Goal: Task Accomplishment & Management: Manage account settings

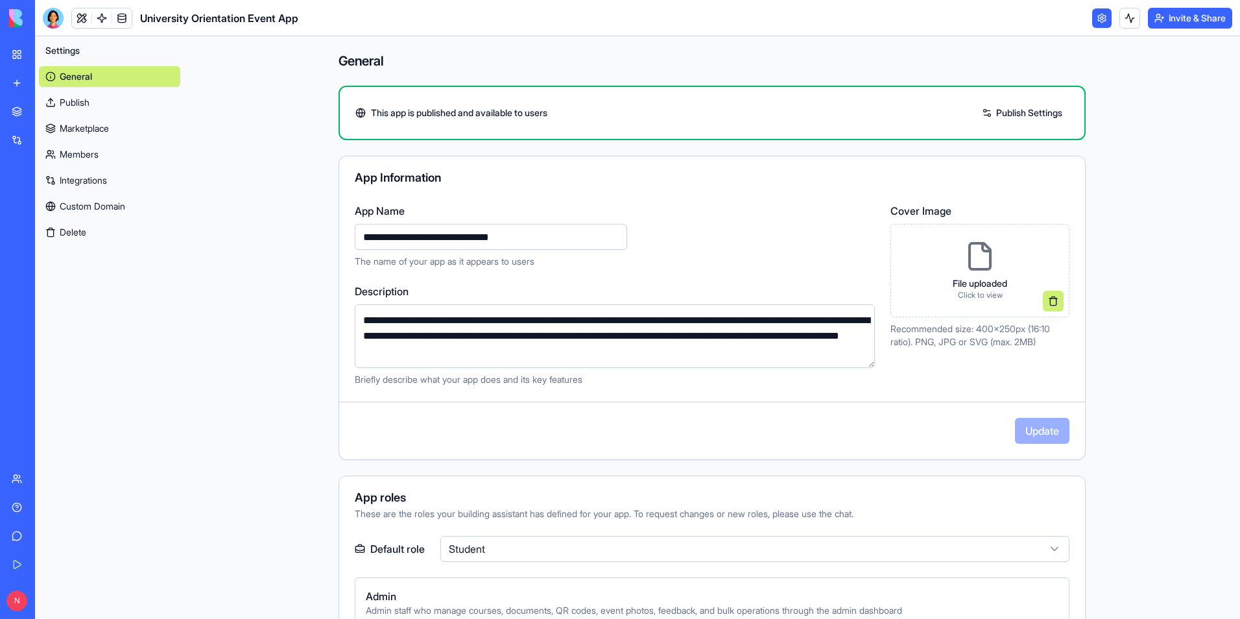
click at [108, 279] on div "Settings General Publish Marketplace Members Integrations Custom Domain Delete" at bounding box center [109, 327] width 149 height 583
click at [223, 284] on main "**********" at bounding box center [712, 327] width 1056 height 583
click at [81, 16] on link at bounding box center [81, 17] width 19 height 19
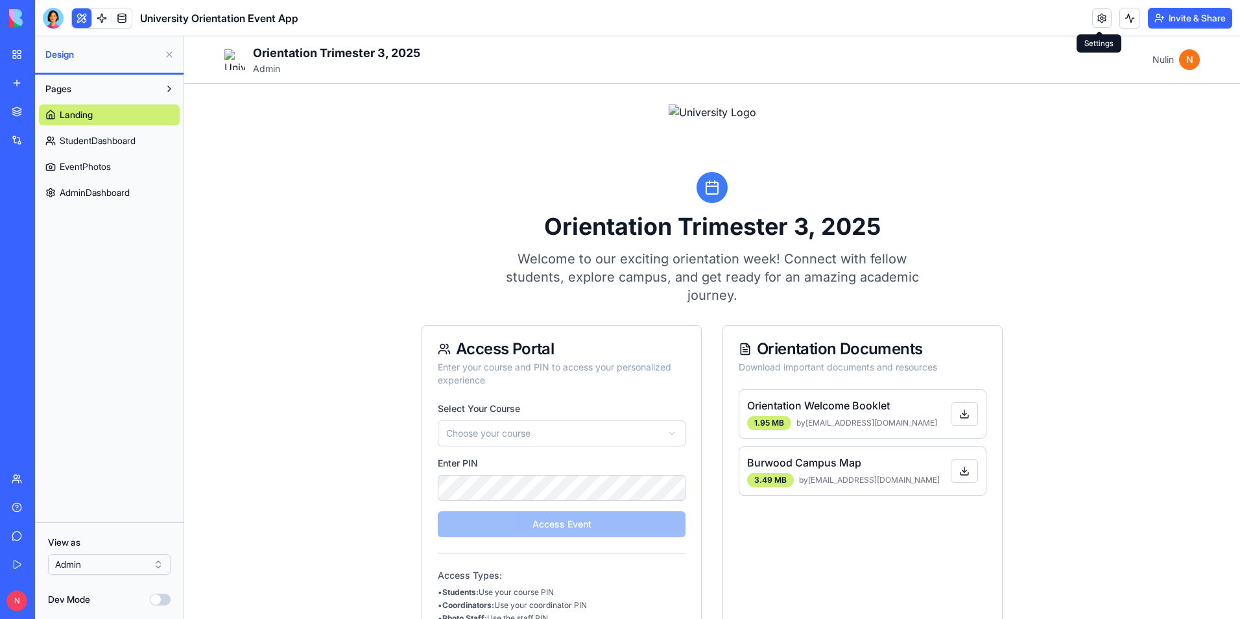
click at [1102, 22] on link at bounding box center [1101, 17] width 19 height 19
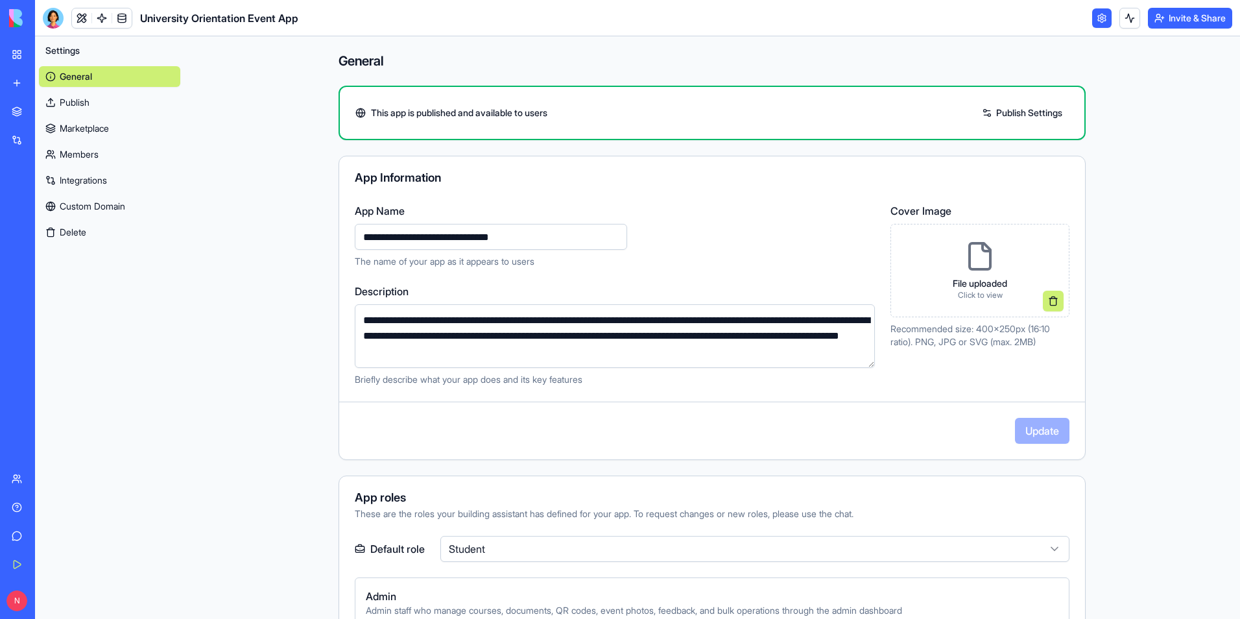
click at [1035, 109] on link "Publish Settings" at bounding box center [1022, 112] width 93 height 21
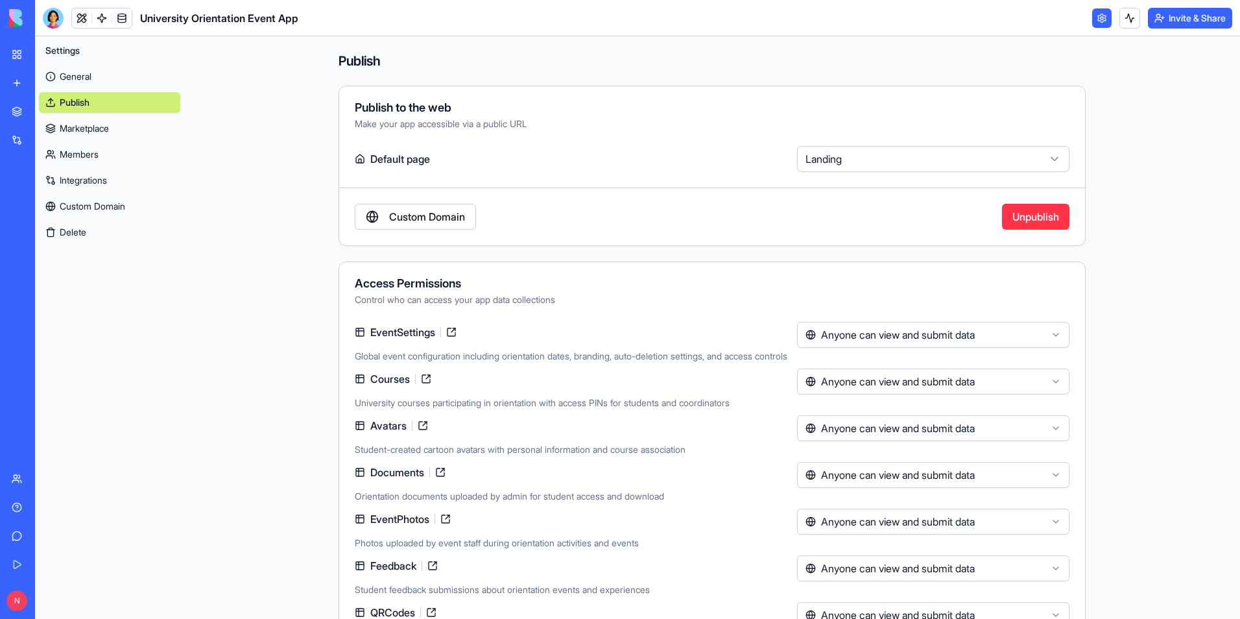
click at [1097, 17] on link at bounding box center [1101, 17] width 19 height 19
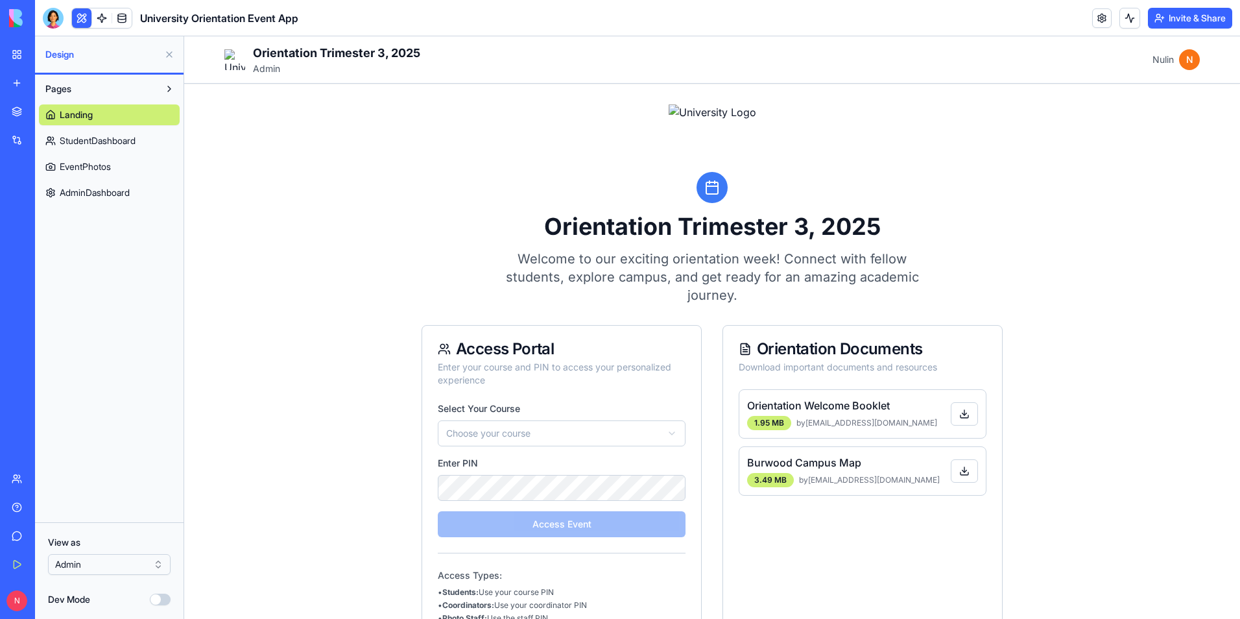
click at [1193, 17] on button "Invite & Share" at bounding box center [1190, 18] width 84 height 21
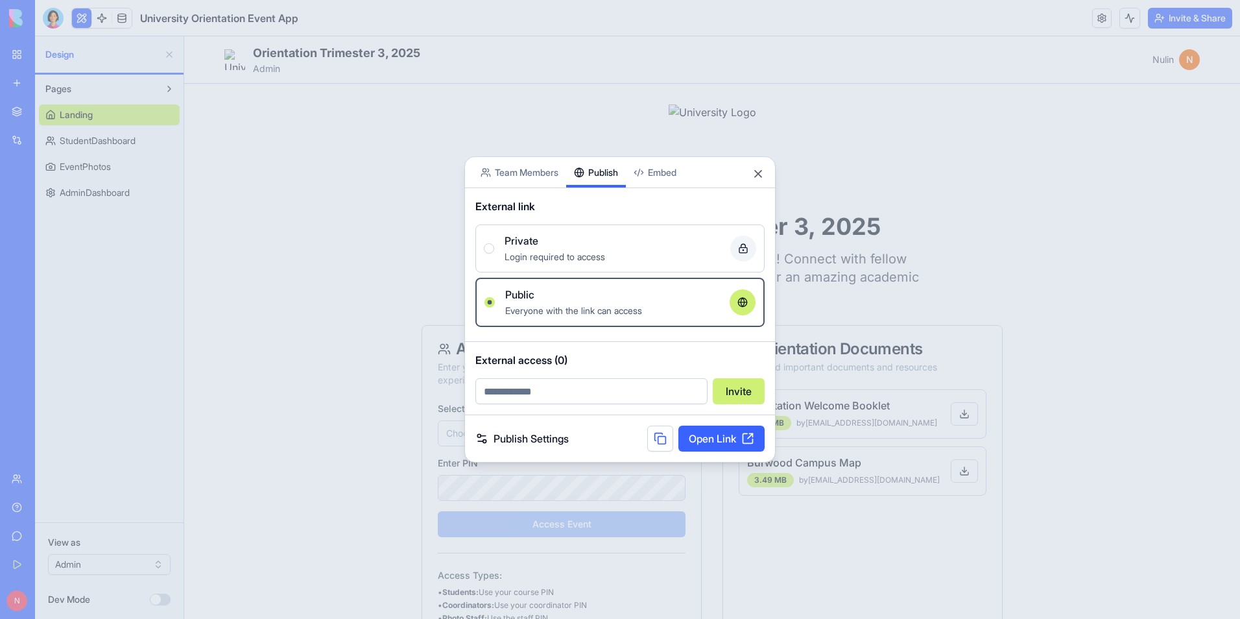
click at [611, 191] on div "Share App Team Members Publish Embed External link Private Login required to ac…" at bounding box center [619, 309] width 311 height 306
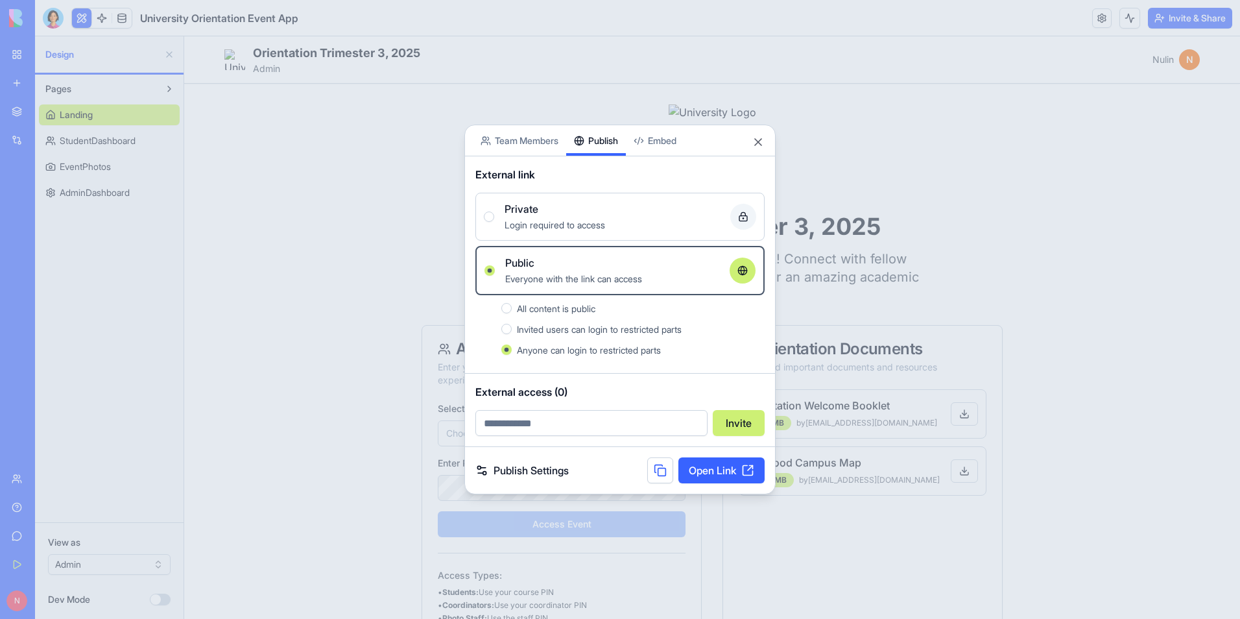
click at [651, 468] on button at bounding box center [660, 470] width 26 height 26
click at [301, 303] on div at bounding box center [620, 309] width 1240 height 619
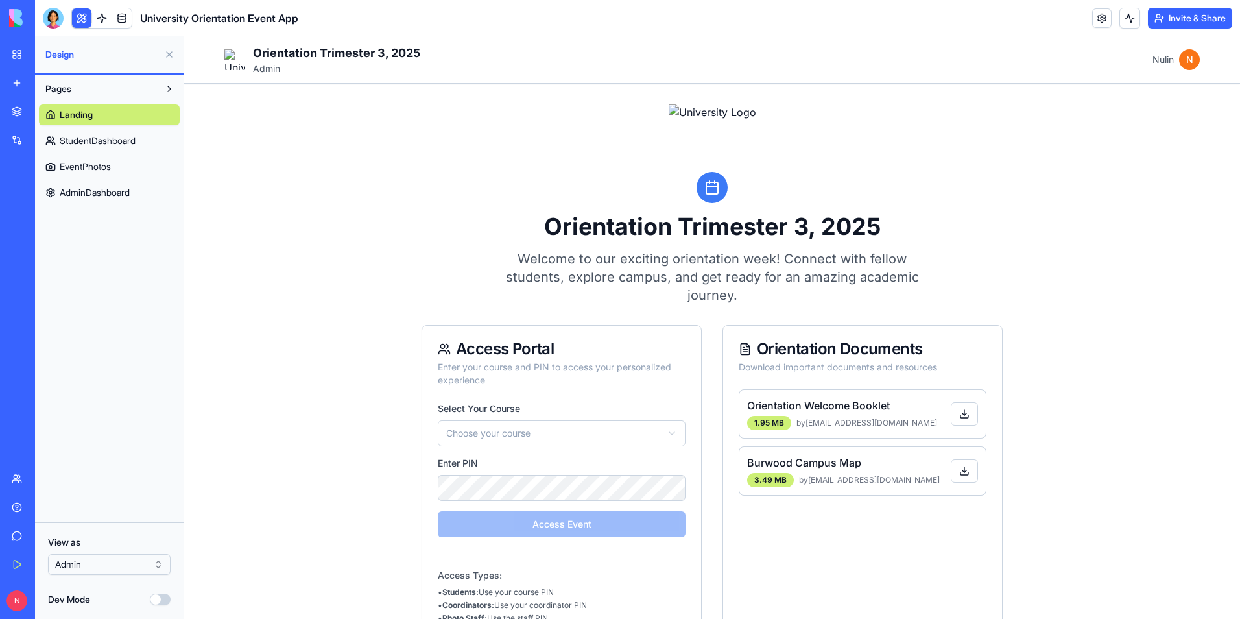
click at [120, 187] on span "AdminDashboard" at bounding box center [95, 192] width 70 height 13
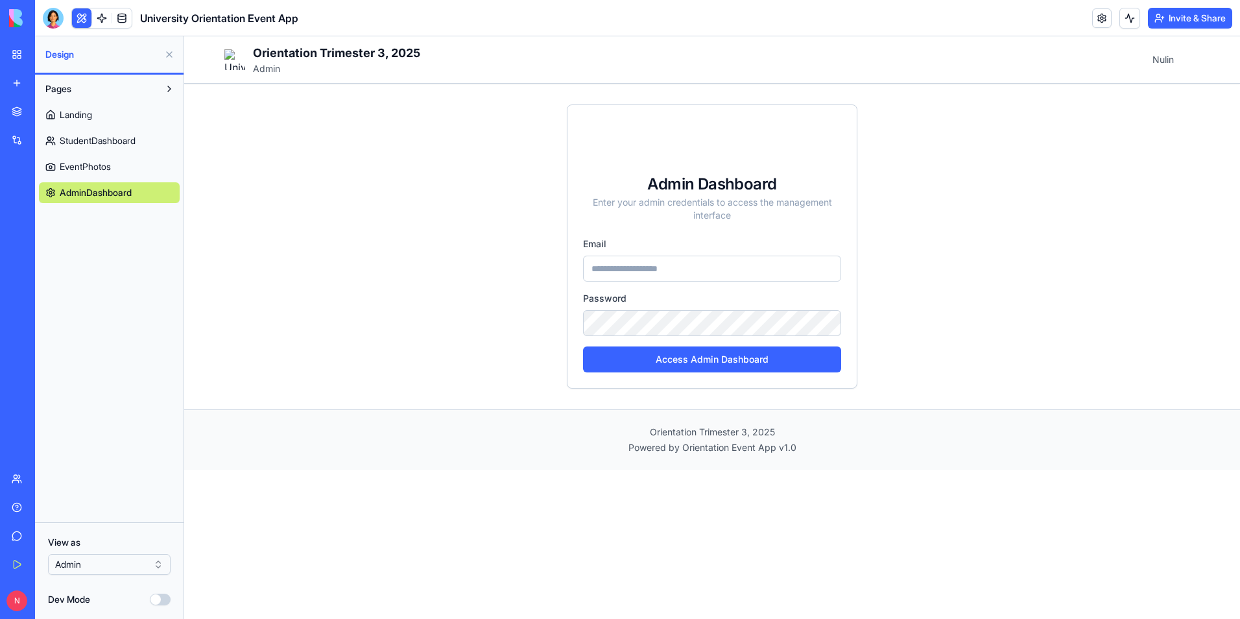
click at [1204, 20] on button "Invite & Share" at bounding box center [1190, 18] width 84 height 21
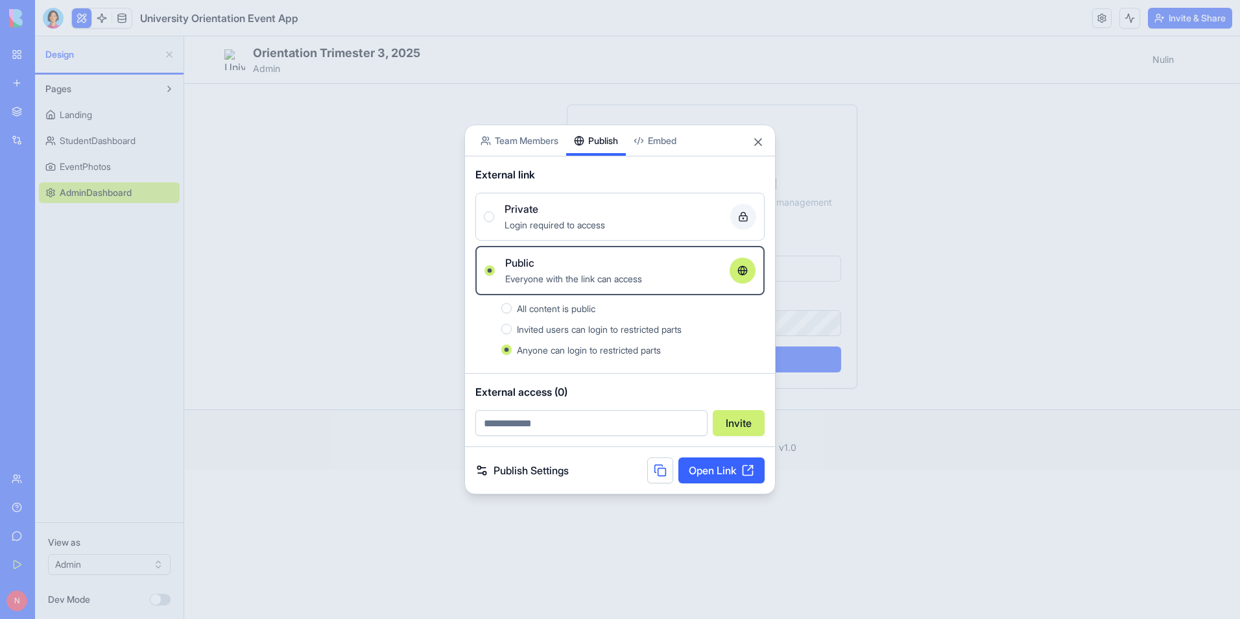
click at [657, 471] on button at bounding box center [660, 470] width 26 height 26
click at [987, 194] on div at bounding box center [620, 309] width 1240 height 619
